Goal: Task Accomplishment & Management: Use online tool/utility

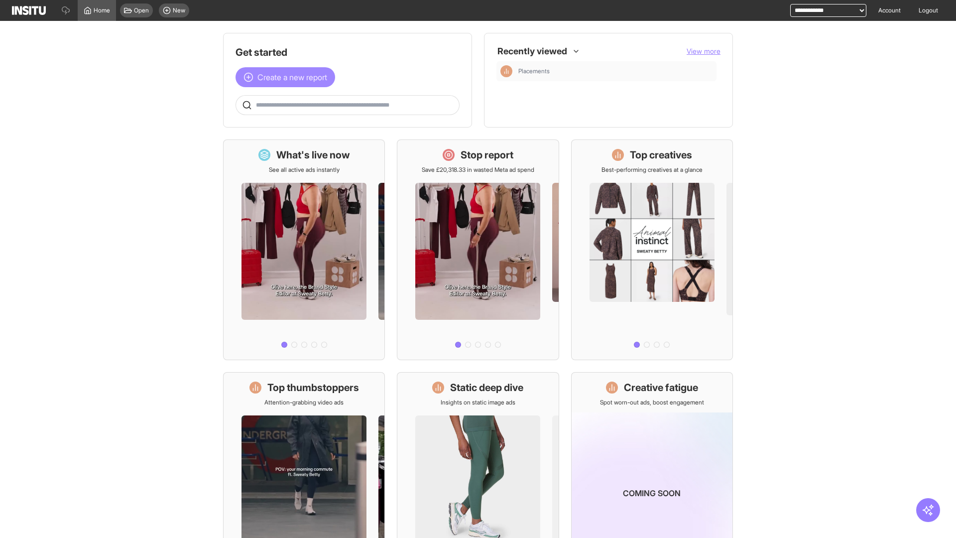
click at [288, 77] on span "Create a new report" at bounding box center [292, 77] width 70 height 12
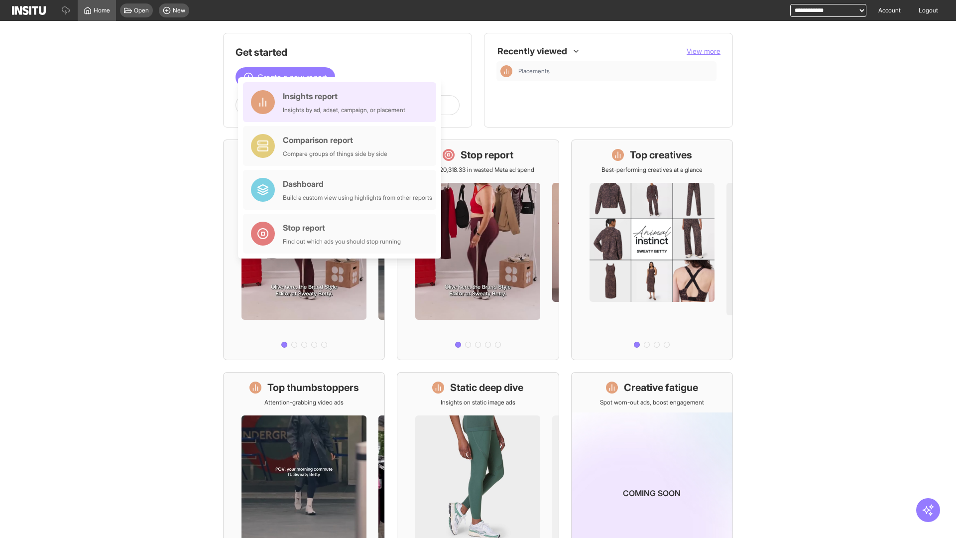
click at [342, 102] on div "Insights report Insights by ad, adset, campaign, or placement" at bounding box center [344, 102] width 122 height 24
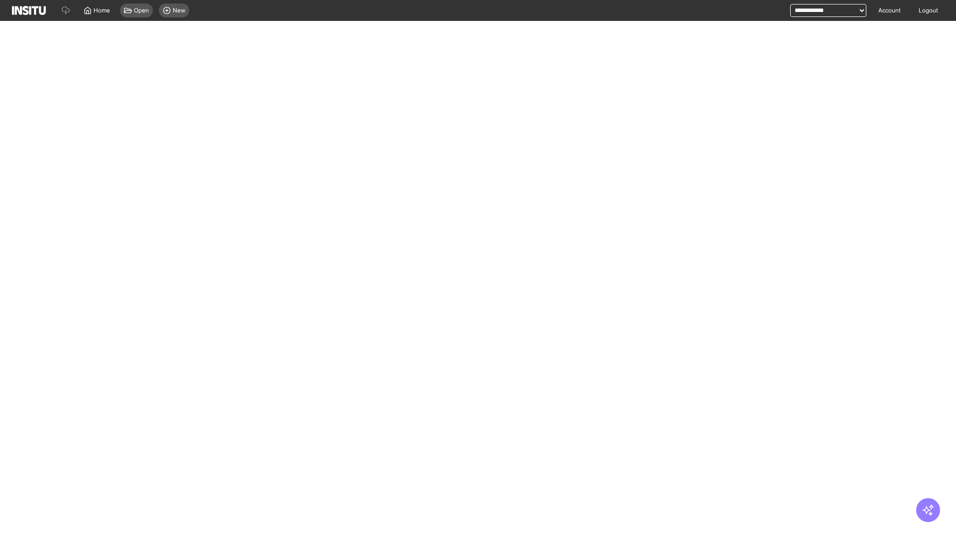
select select "**"
